Goal: Understand process/instructions: Learn how to perform a task or action

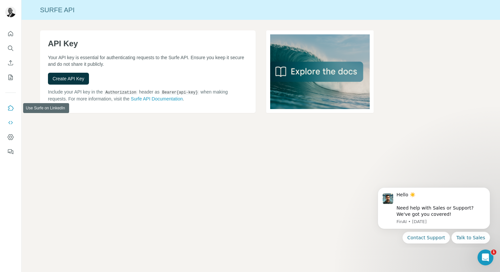
click at [12, 108] on icon "Use Surfe on LinkedIn" at bounding box center [10, 108] width 7 height 7
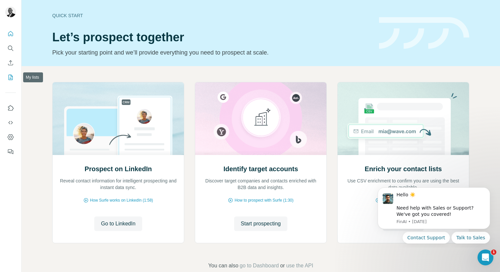
click at [12, 78] on icon "My lists" at bounding box center [10, 77] width 7 height 7
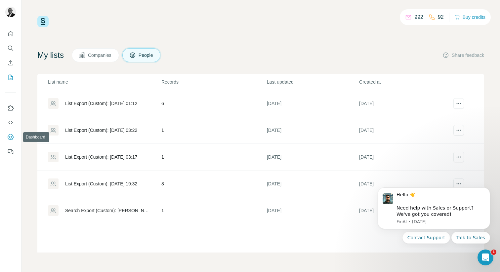
click at [11, 136] on icon "Dashboard" at bounding box center [10, 137] width 7 height 7
click at [9, 34] on icon "Quick start" at bounding box center [10, 33] width 7 height 7
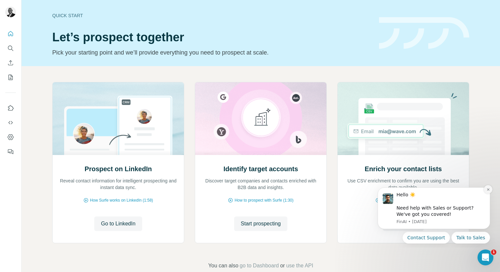
click at [489, 192] on button "Dismiss notification" at bounding box center [488, 189] width 9 height 9
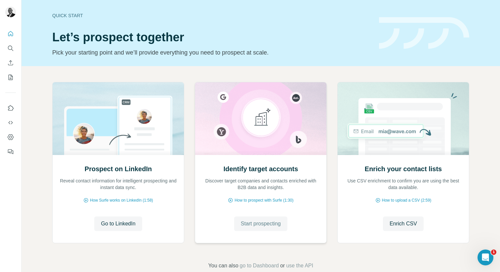
click at [248, 223] on span "Start prospecting" at bounding box center [261, 224] width 40 height 8
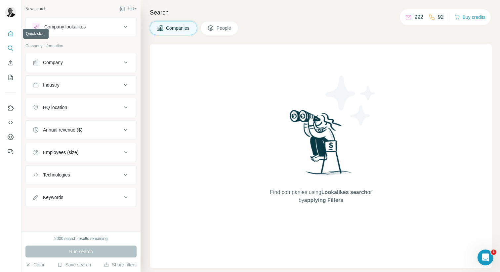
click at [10, 36] on icon "Quick start" at bounding box center [10, 33] width 7 height 7
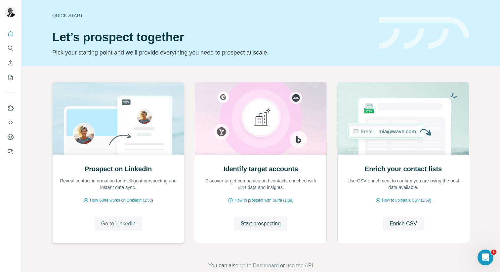
click at [114, 220] on span "Go to LinkedIn" at bounding box center [118, 224] width 34 height 8
